Goal: Information Seeking & Learning: Learn about a topic

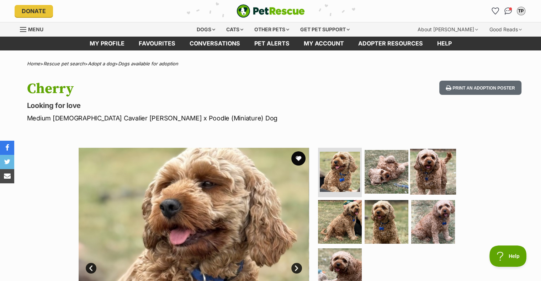
click at [416, 170] on img at bounding box center [433, 172] width 46 height 46
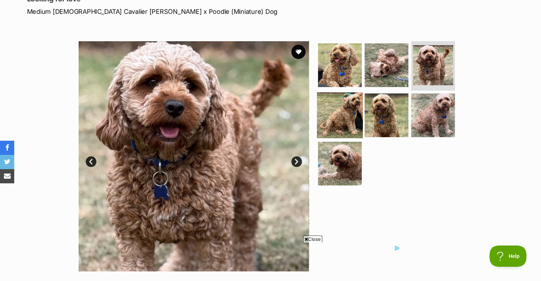
click at [347, 104] on img at bounding box center [340, 115] width 46 height 46
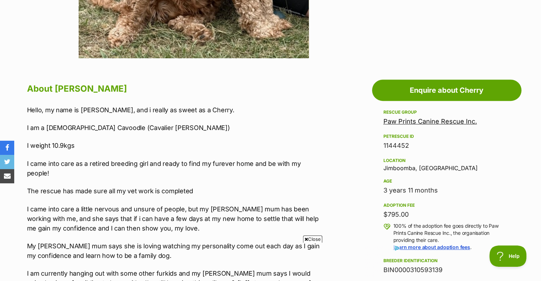
scroll to position [355, 0]
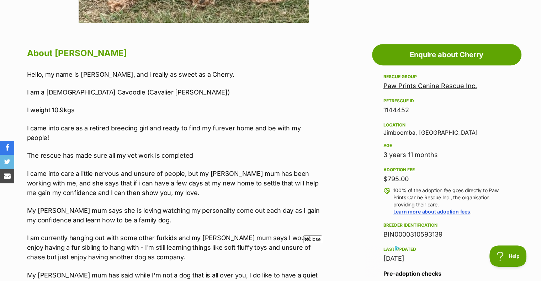
click at [316, 241] on span "Close" at bounding box center [312, 239] width 19 height 7
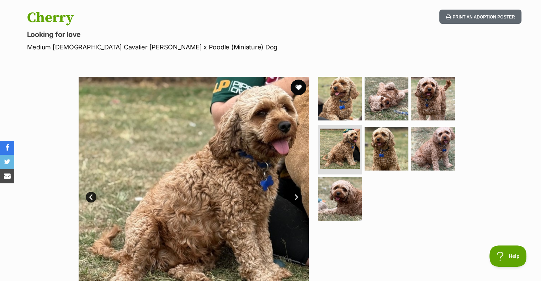
scroll to position [0, 0]
click at [301, 84] on button "favourite" at bounding box center [298, 88] width 16 height 16
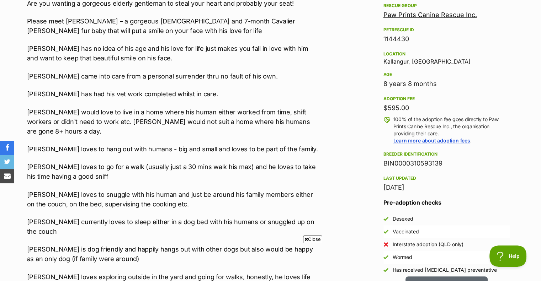
scroll to position [462, 0]
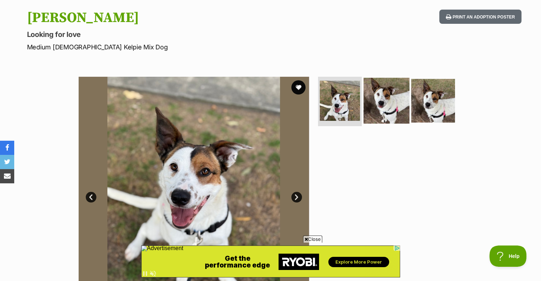
click at [384, 109] on img at bounding box center [386, 100] width 46 height 46
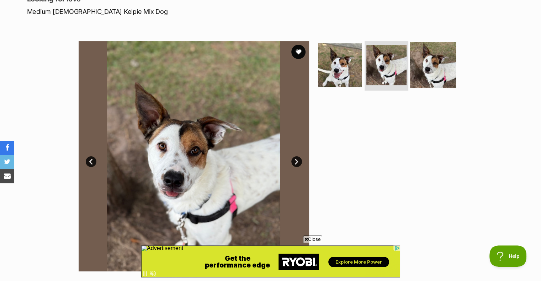
click at [428, 71] on img at bounding box center [433, 65] width 46 height 46
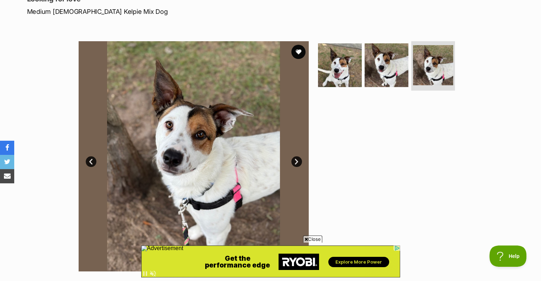
click at [314, 240] on span "Close" at bounding box center [312, 239] width 19 height 7
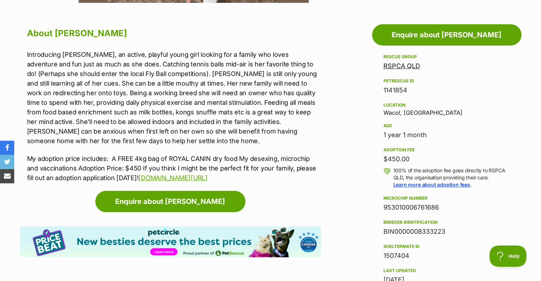
scroll to position [391, 0]
